Goal: Find specific page/section: Find specific page/section

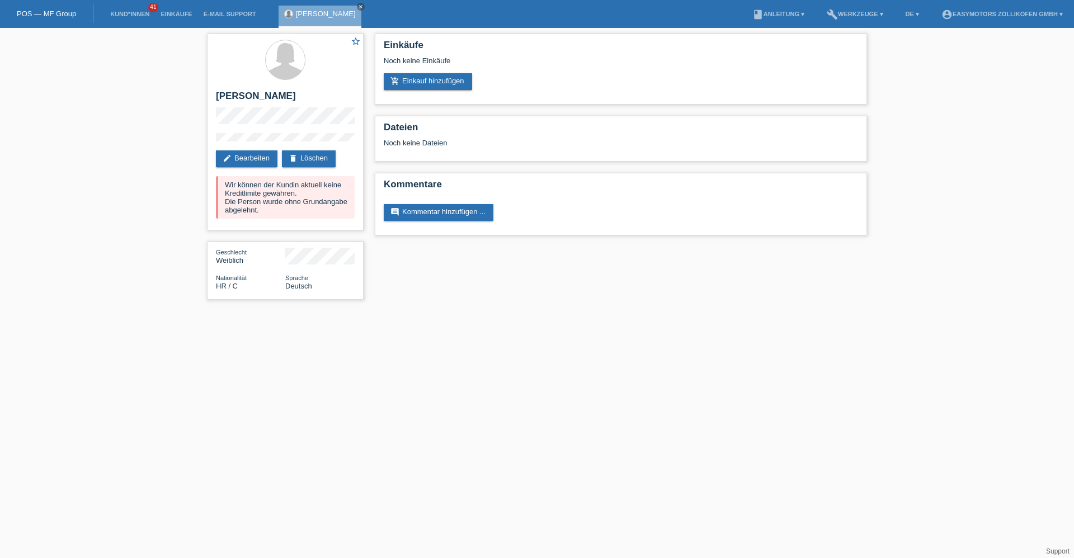
click at [136, 18] on li "Kund*innen 41" at bounding box center [130, 14] width 50 height 29
click at [136, 15] on link "Kund*innen" at bounding box center [130, 14] width 50 height 7
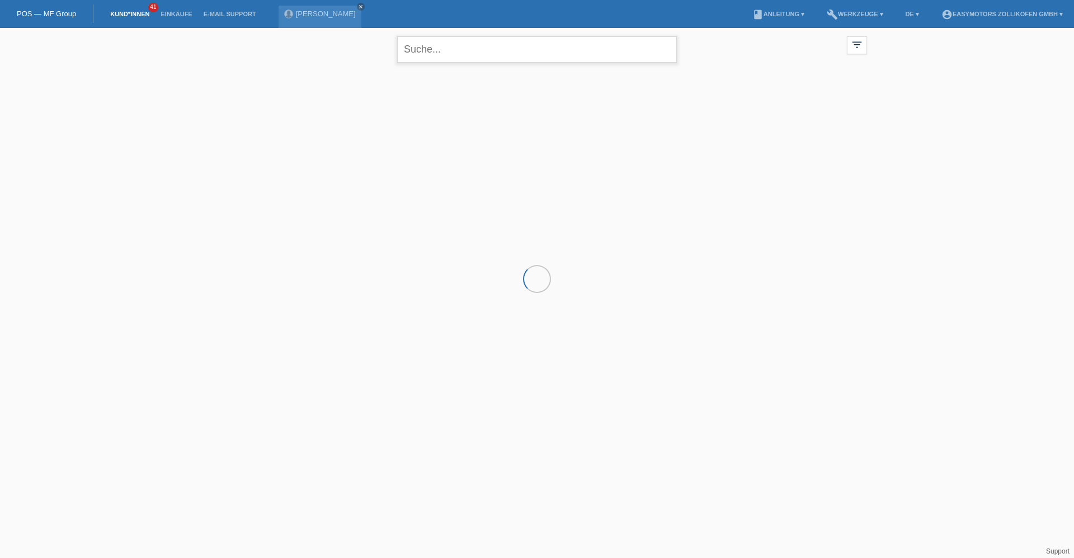
click at [434, 56] on input "text" at bounding box center [537, 49] width 280 height 26
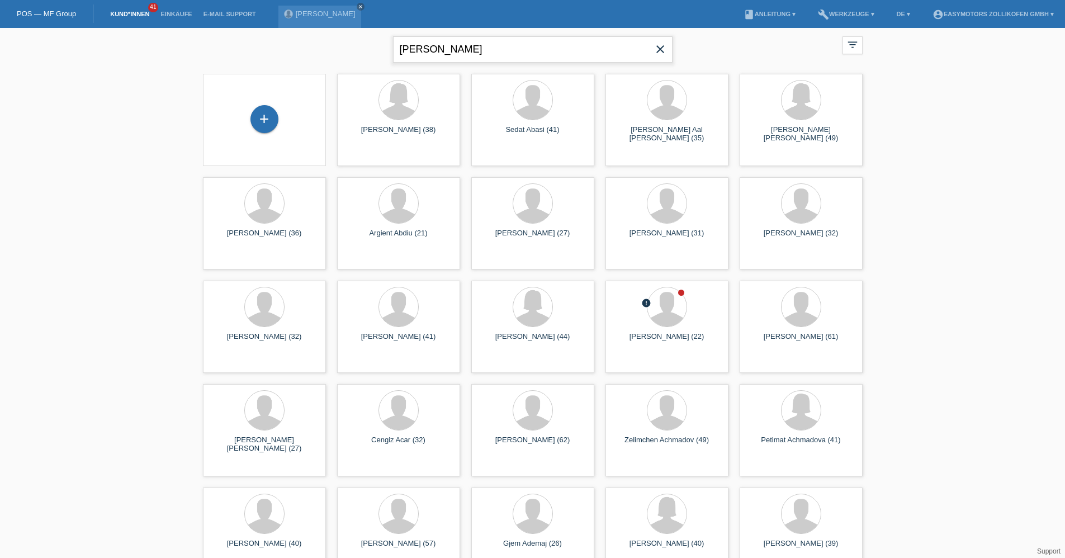
type input "ahmad"
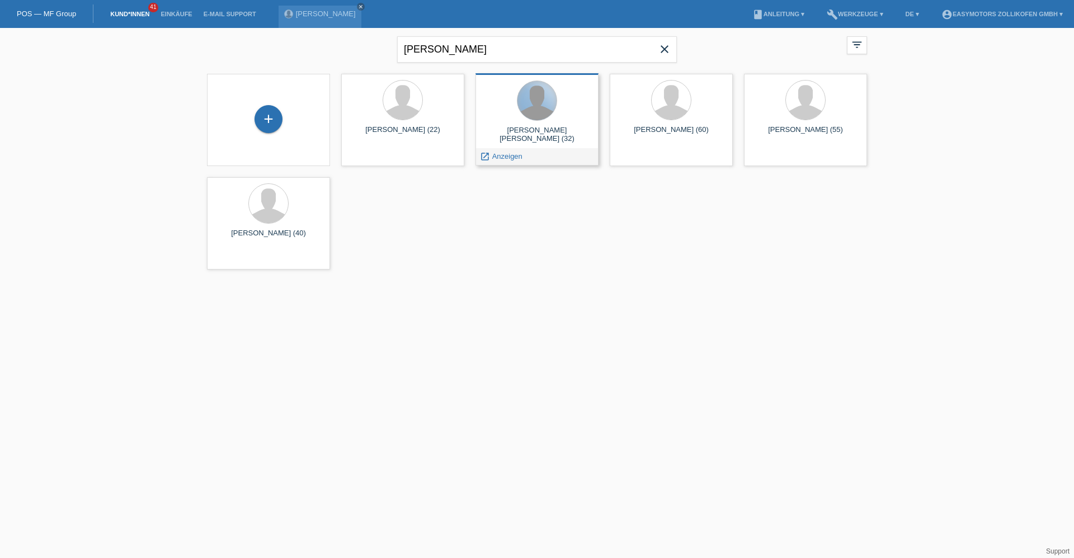
click at [538, 109] on div at bounding box center [536, 100] width 39 height 39
click at [495, 157] on span "Anzeigen" at bounding box center [507, 156] width 30 height 8
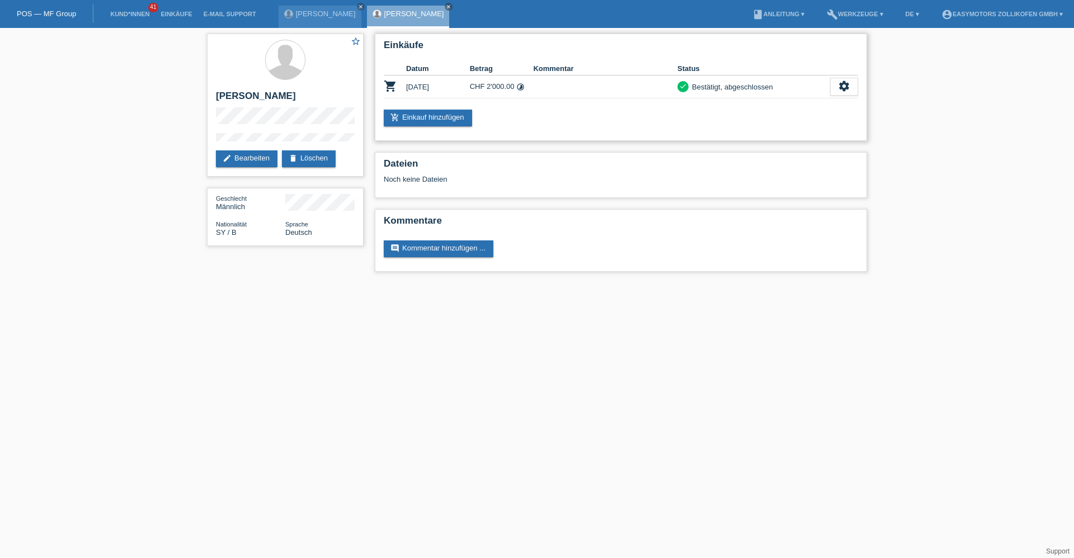
drag, startPoint x: 407, startPoint y: 84, endPoint x: 541, endPoint y: 101, distance: 135.2
click at [541, 101] on div "Einkäufe Datum Betrag Kommentar Status shopping_cart [DATE] CHF 2'000.00 timela…" at bounding box center [621, 87] width 492 height 107
drag, startPoint x: 541, startPoint y: 101, endPoint x: 574, endPoint y: 118, distance: 37.3
click at [574, 117] on div "add_shopping_cart Einkauf hinzufügen" at bounding box center [621, 118] width 474 height 17
click at [132, 16] on link "Kund*innen" at bounding box center [130, 14] width 50 height 7
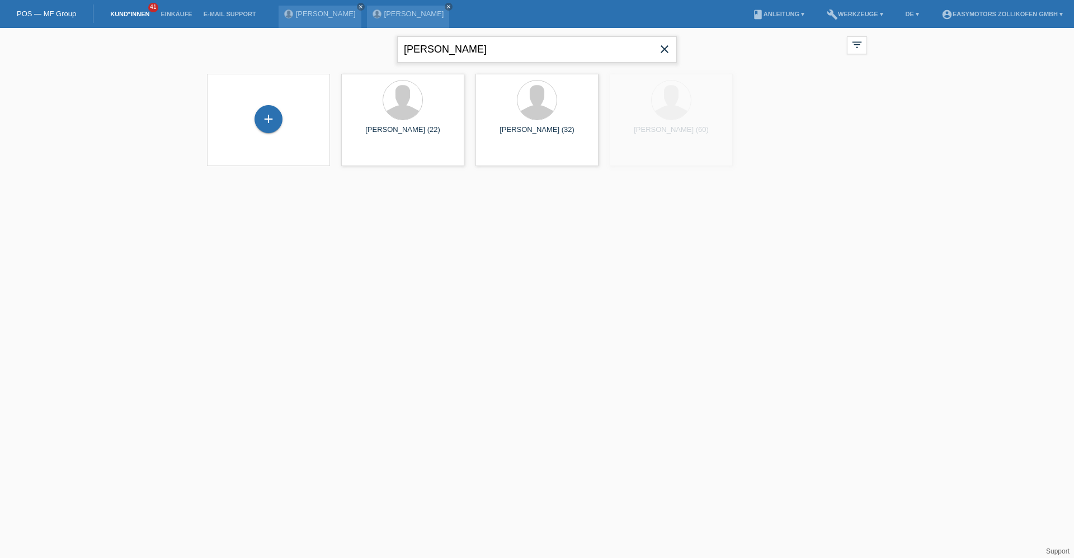
drag, startPoint x: 489, startPoint y: 56, endPoint x: 178, endPoint y: 62, distance: 311.0
click at [178, 62] on div "ahmad close filter_list view_module Alle Kund*innen anzeigen star Markierte Kun…" at bounding box center [537, 104] width 1074 height 152
type input "kujtim"
click at [538, 135] on div "Kujtim Zukaj (46)" at bounding box center [536, 135] width 105 height 18
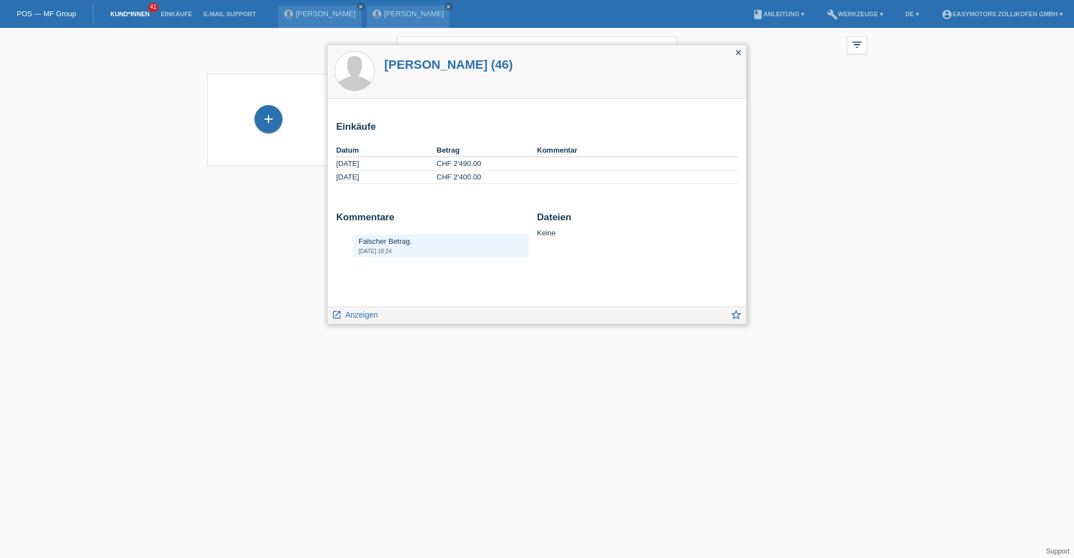
click at [349, 315] on span "Anzeigen" at bounding box center [361, 314] width 32 height 9
